Goal: Task Accomplishment & Management: Use online tool/utility

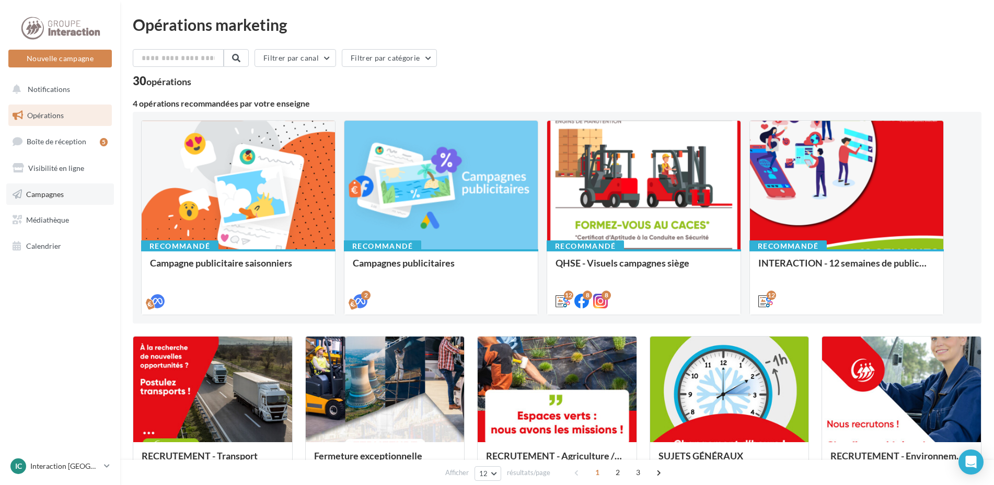
click at [66, 196] on link "Campagnes" at bounding box center [60, 194] width 108 height 22
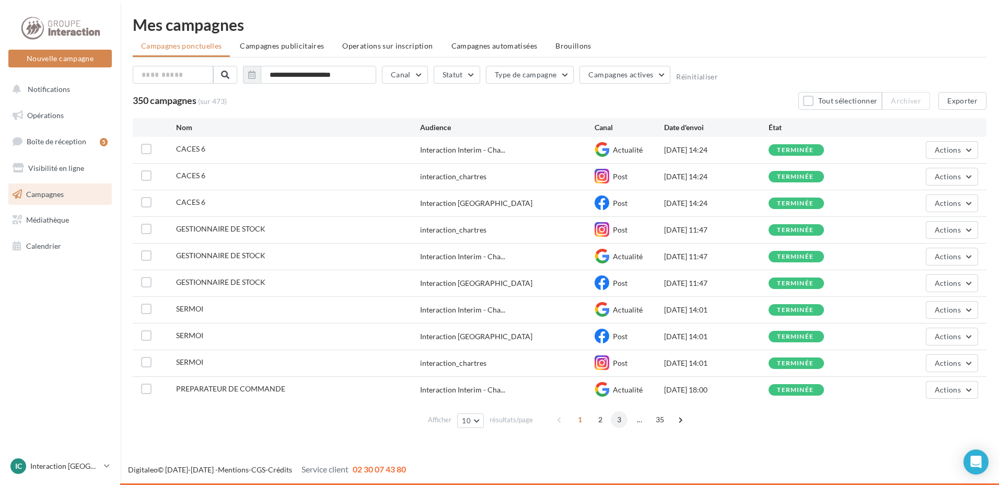
click at [619, 418] on span "3" at bounding box center [619, 419] width 17 height 17
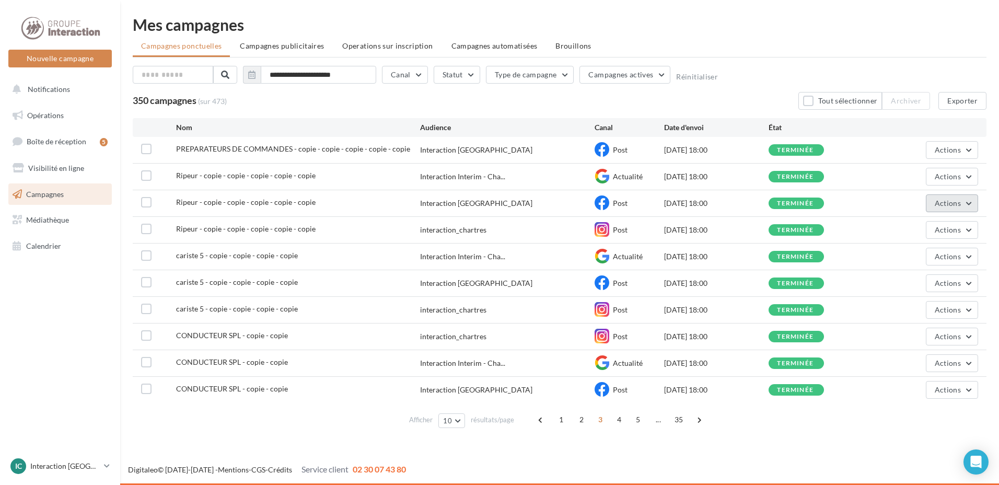
click at [945, 201] on span "Actions" at bounding box center [948, 203] width 26 height 9
click at [915, 281] on button "Dupliquer" at bounding box center [926, 282] width 104 height 27
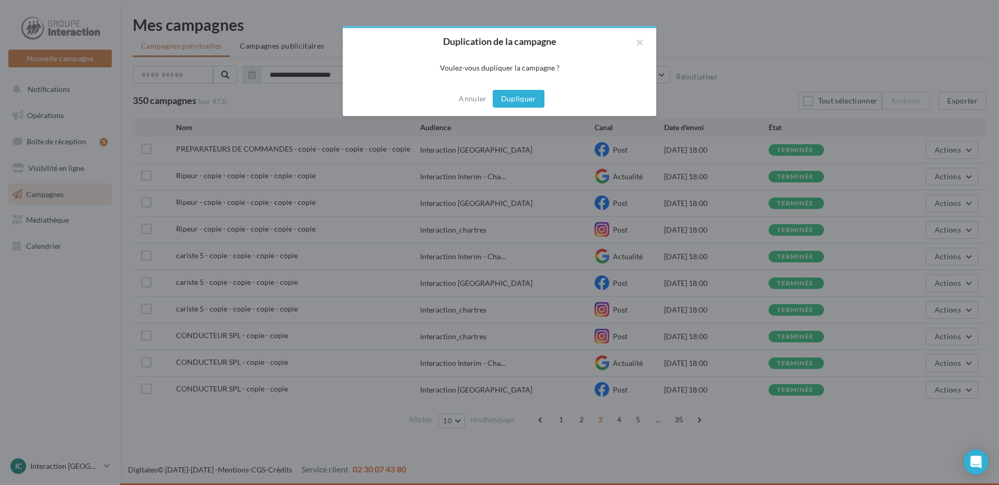
click at [528, 102] on button "Dupliquer" at bounding box center [519, 99] width 52 height 18
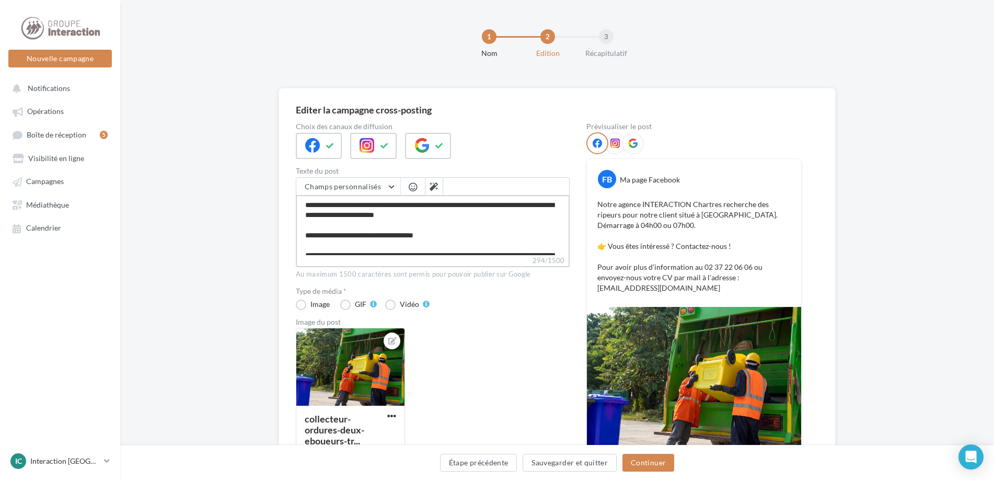
click at [509, 222] on textarea "**********" at bounding box center [433, 225] width 274 height 60
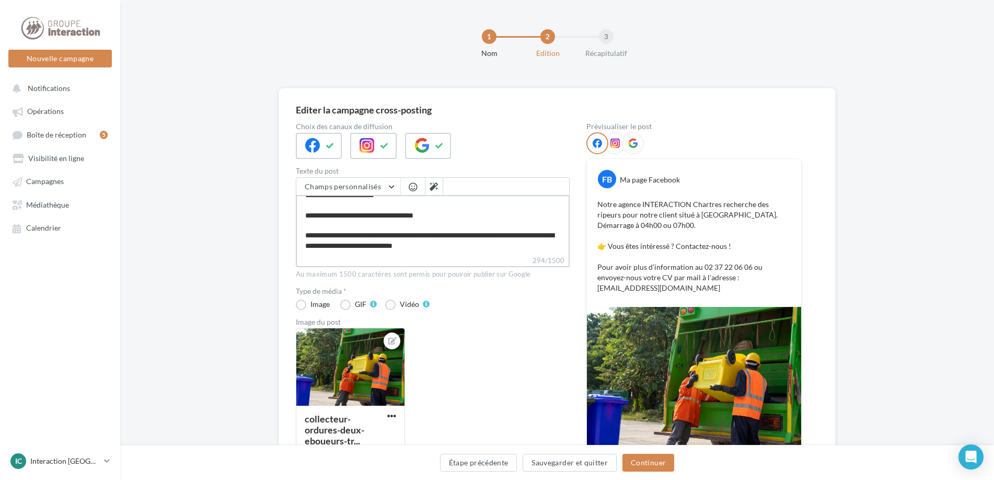
scroll to position [80, 0]
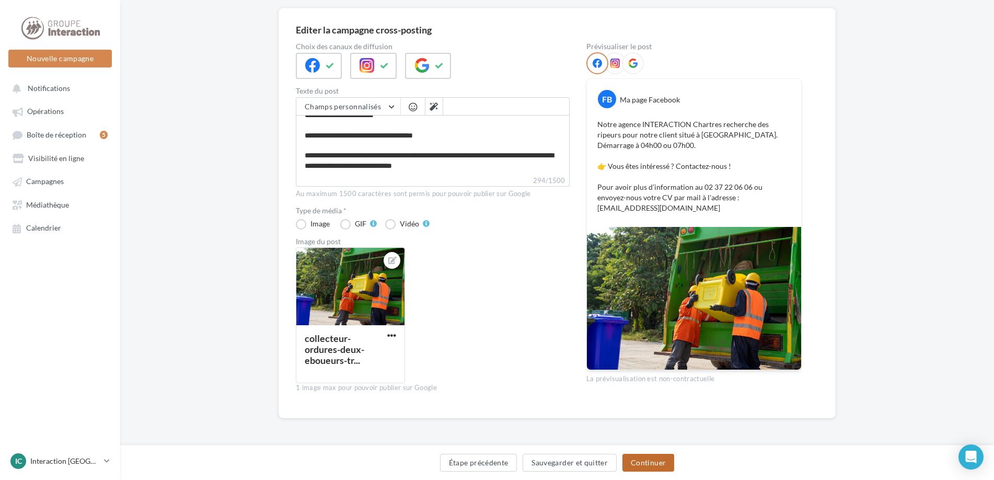
click at [639, 463] on button "Continuer" at bounding box center [648, 462] width 52 height 18
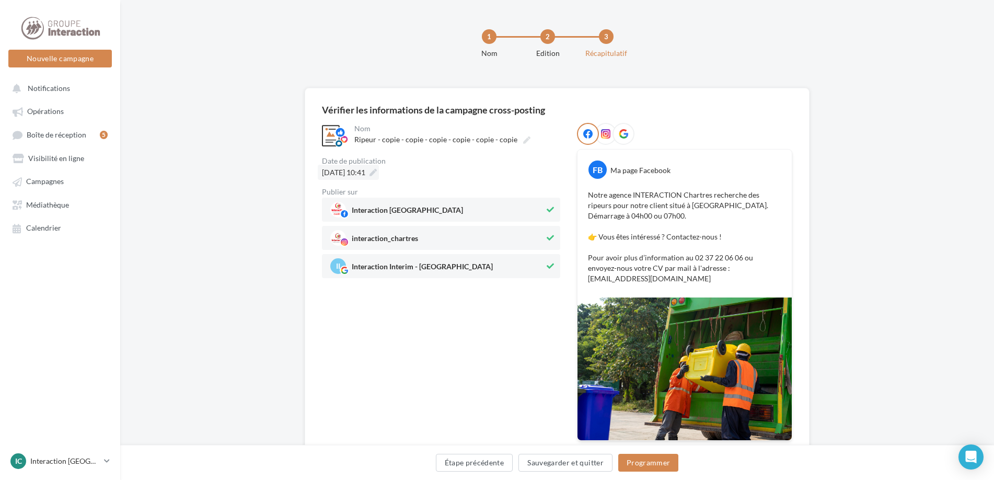
click at [377, 174] on icon at bounding box center [372, 172] width 7 height 7
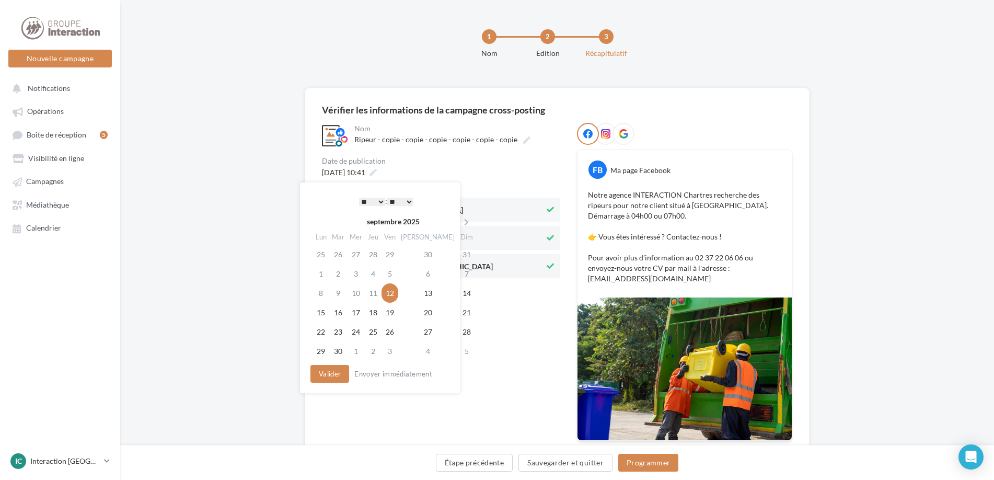
click at [434, 174] on div "12/09/2025 à 10:41" at bounding box center [441, 172] width 238 height 15
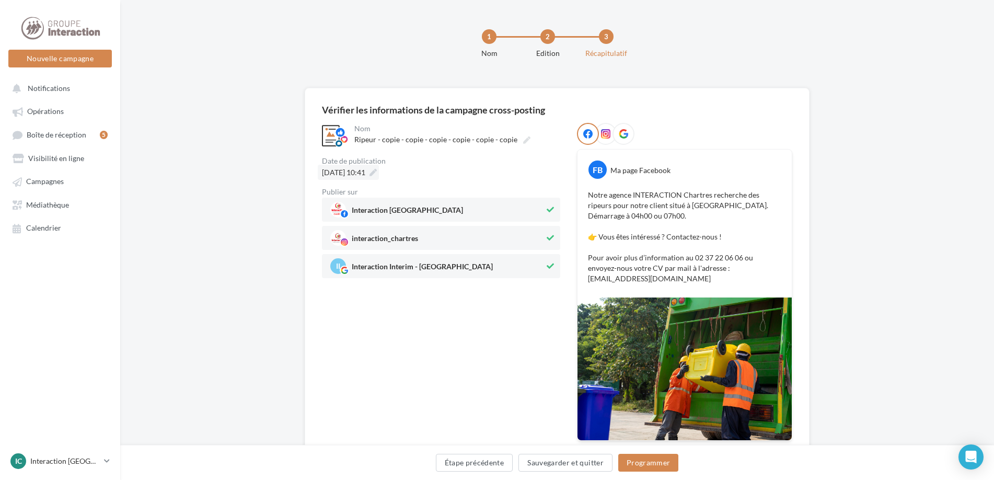
click at [377, 173] on icon at bounding box center [372, 172] width 7 height 7
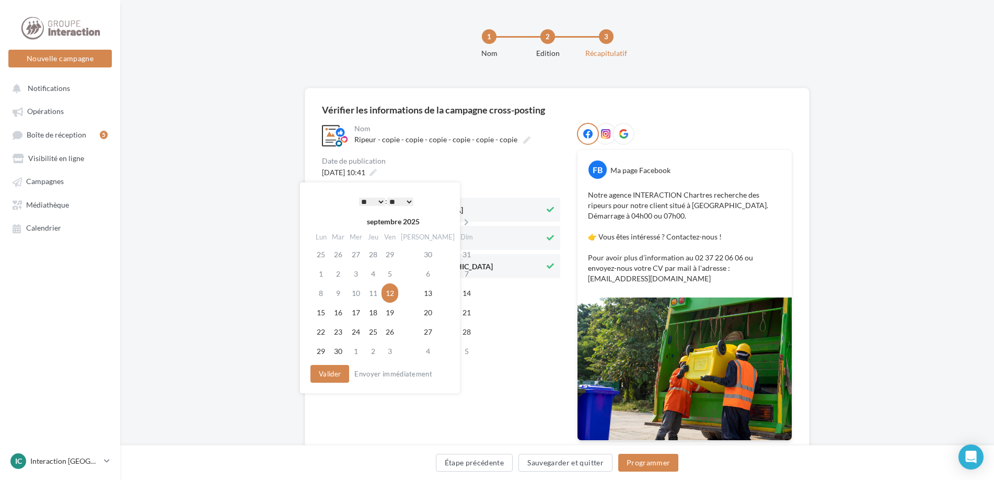
click at [380, 202] on select "* * * * * * * * * * ** ** ** ** ** ** ** ** ** ** ** ** ** **" at bounding box center [372, 201] width 26 height 8
drag, startPoint x: 414, startPoint y: 361, endPoint x: 429, endPoint y: 363, distance: 15.3
click at [417, 361] on div "septembre 2025 Lun Mar Mer Jeu Ven Sam Dim 25 26 27 28 29 30 31 1 2 3 4 5 6 7 8…" at bounding box center [380, 287] width 141 height 151
click at [346, 377] on button "Valider" at bounding box center [329, 374] width 39 height 18
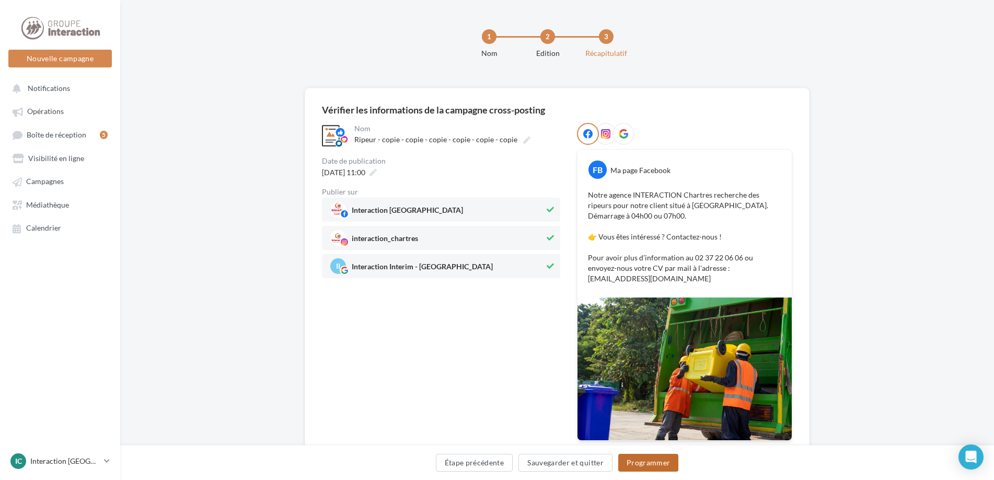
click at [647, 463] on button "Programmer" at bounding box center [648, 462] width 61 height 18
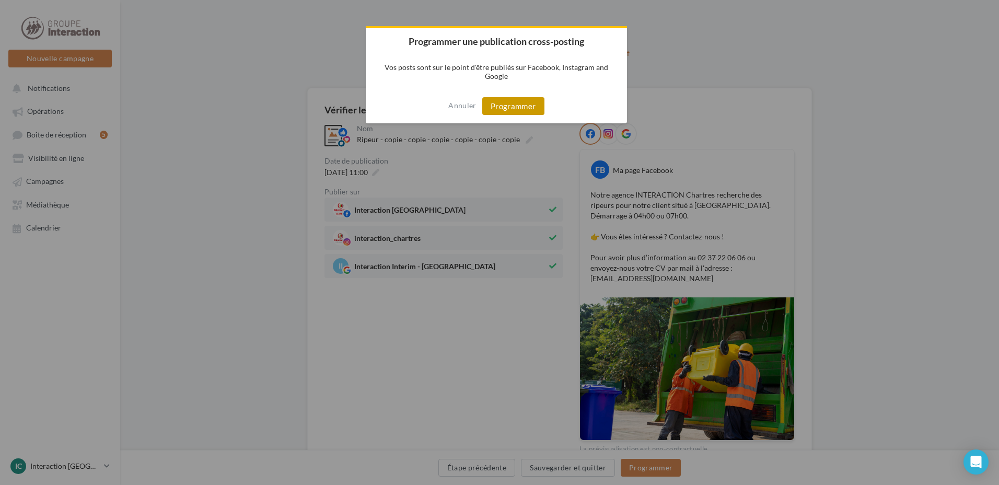
click at [527, 106] on button "Programmer" at bounding box center [513, 106] width 62 height 18
